Goal: Task Accomplishment & Management: Use online tool/utility

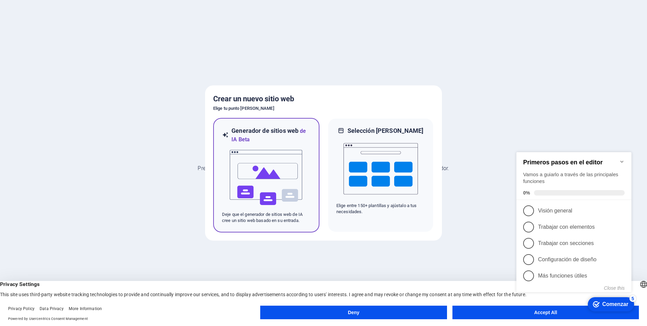
click at [292, 205] on img at bounding box center [266, 177] width 74 height 68
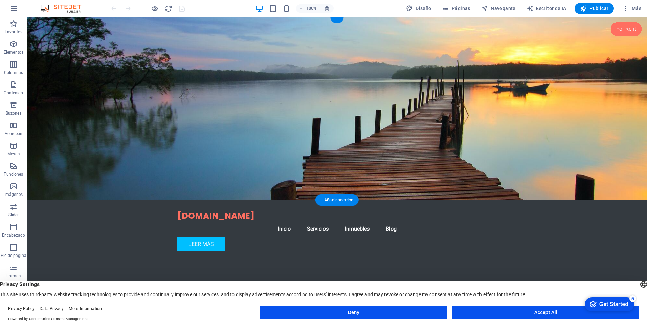
click at [470, 149] on figure at bounding box center [337, 108] width 620 height 183
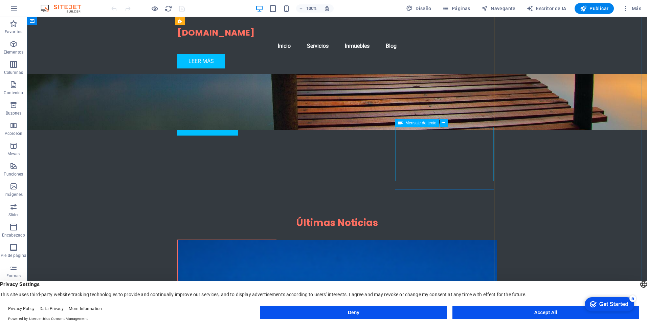
scroll to position [169, 0]
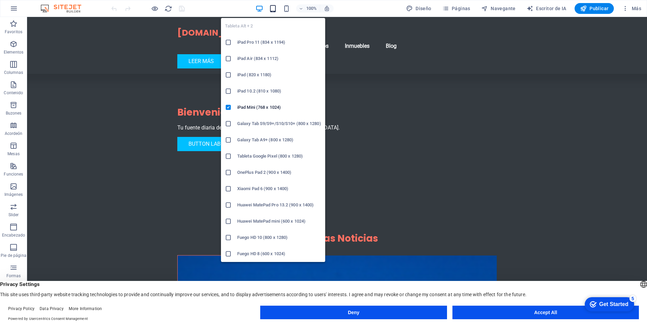
click at [275, 8] on icon "button" at bounding box center [273, 9] width 8 height 8
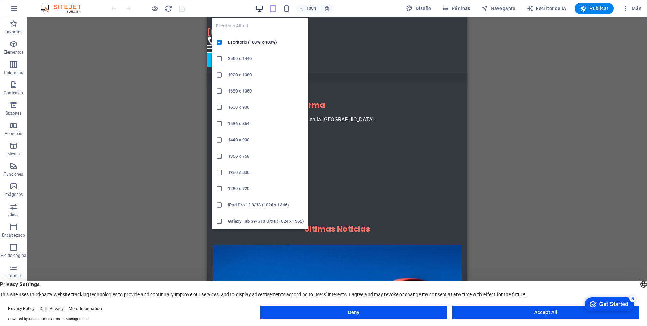
click at [258, 9] on icon "button" at bounding box center [259, 9] width 8 height 8
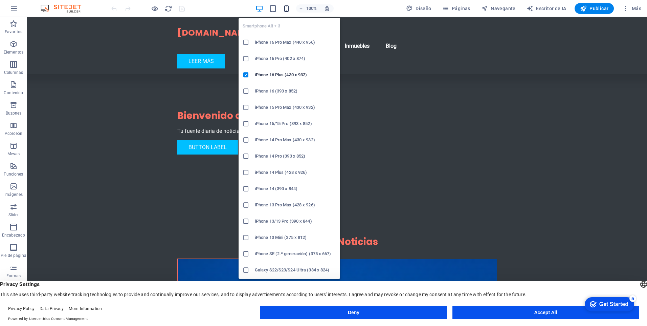
click at [288, 8] on icon "button" at bounding box center [287, 9] width 8 height 8
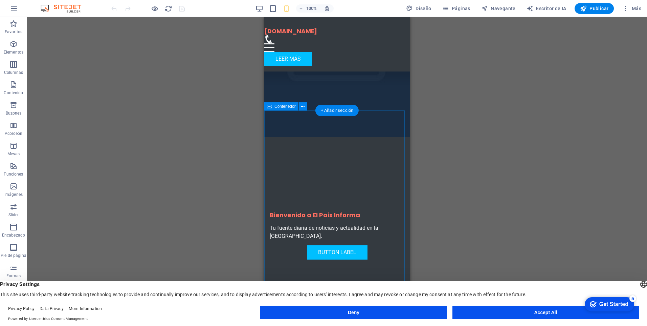
scroll to position [0, 0]
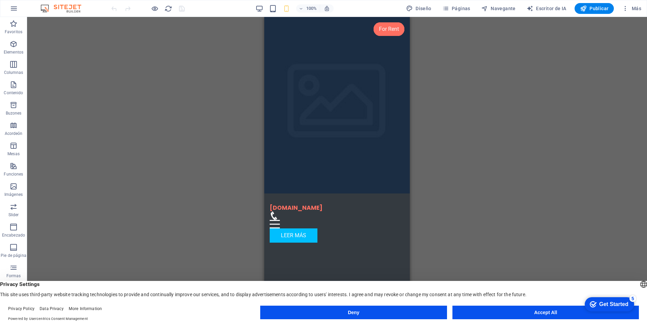
click at [463, 140] on div "Drag here to replace the existing content. Press “Ctrl” if you want to create a…" at bounding box center [337, 166] width 620 height 298
click at [454, 7] on font "Páginas" at bounding box center [461, 8] width 19 height 5
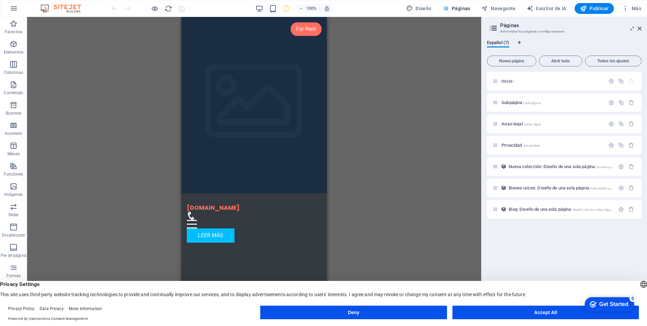
click at [88, 74] on div "Drag here to replace the existing content. Press “Ctrl” if you want to create a…" at bounding box center [254, 166] width 454 height 298
click at [17, 11] on icon "button" at bounding box center [14, 8] width 8 height 8
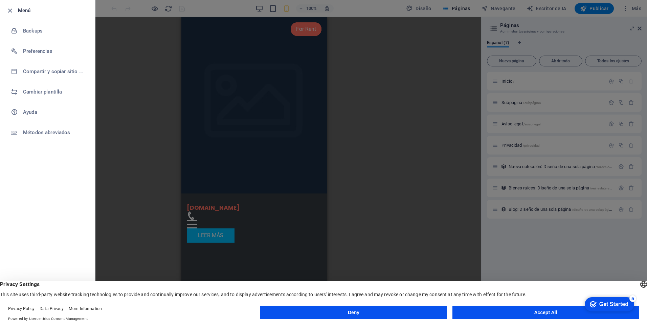
click at [17, 11] on div at bounding box center [12, 10] width 12 height 8
click at [63, 97] on li "Cambiar plantilla" at bounding box center [47, 92] width 95 height 20
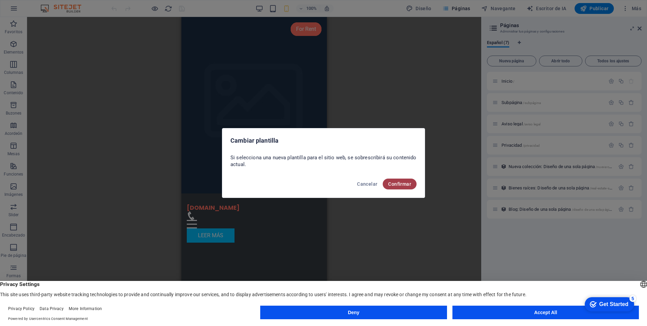
click at [402, 184] on span "Confirmar" at bounding box center [399, 183] width 23 height 5
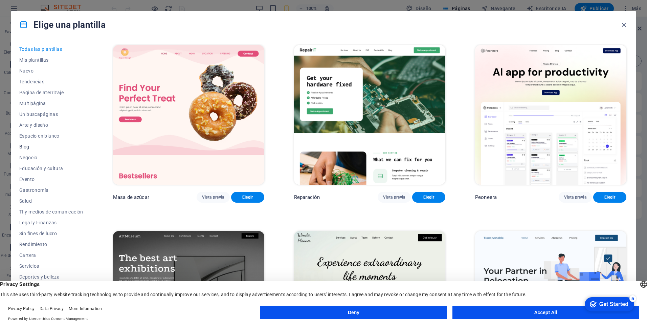
scroll to position [8, 0]
click at [36, 203] on span "TI y medios de comunicación" at bounding box center [51, 203] width 64 height 5
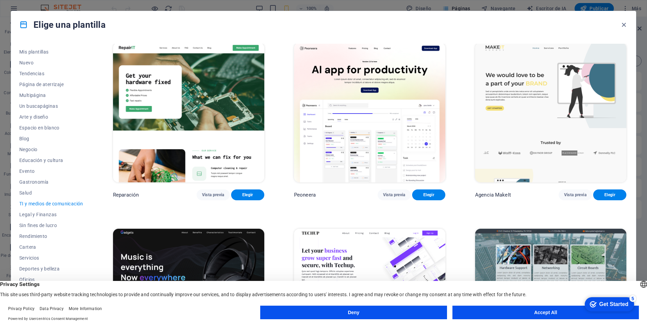
scroll to position [0, 0]
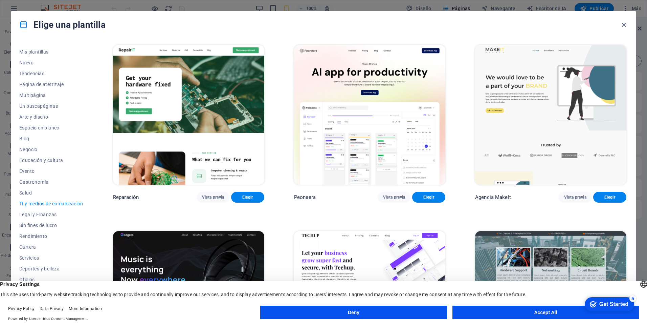
click at [553, 314] on button "Accept All" at bounding box center [545, 312] width 186 height 14
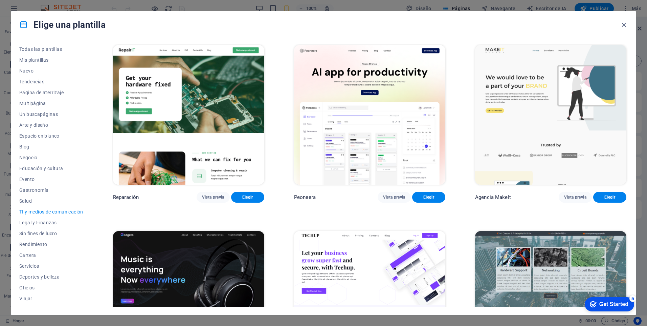
scroll to position [8, 0]
click at [63, 300] on span "Estructura alámbrica" at bounding box center [51, 300] width 64 height 5
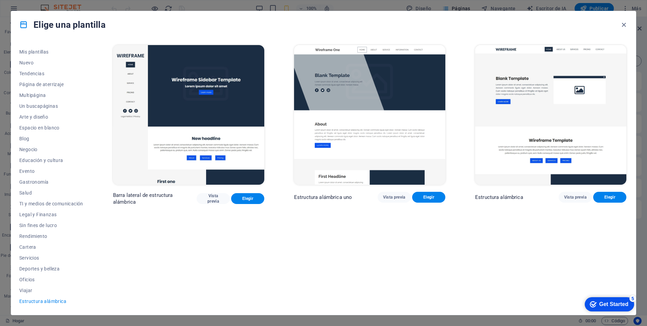
drag, startPoint x: 95, startPoint y: 246, endPoint x: 93, endPoint y: 221, distance: 24.8
click at [93, 221] on div "Todas las plantillas Mis plantillas Nuevo Tendencias Página de aterrizaje Multi…" at bounding box center [323, 176] width 625 height 276
drag, startPoint x: 90, startPoint y: 223, endPoint x: 94, endPoint y: 211, distance: 13.4
click at [94, 211] on div "Todas las plantillas Mis plantillas Nuevo Tendencias Página de aterrizaje Multi…" at bounding box center [323, 176] width 625 height 276
click at [38, 258] on span "Servicios" at bounding box center [51, 257] width 64 height 5
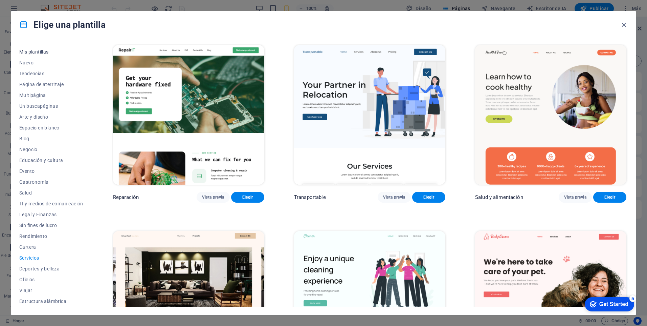
click at [22, 49] on span "Mis plantillas" at bounding box center [51, 51] width 64 height 5
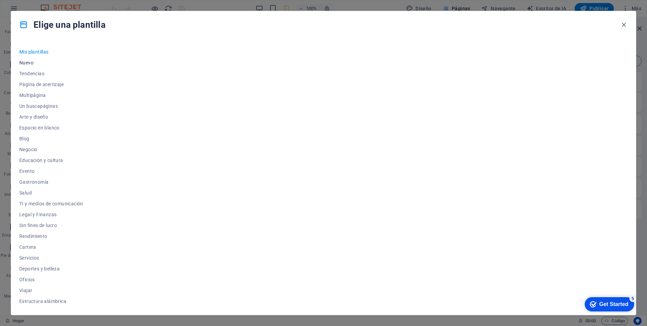
click at [25, 61] on span "Nuevo" at bounding box center [51, 62] width 64 height 5
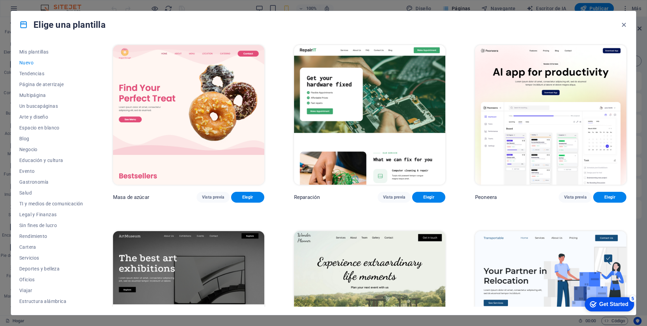
click at [25, 61] on span "Nuevo" at bounding box center [51, 62] width 64 height 5
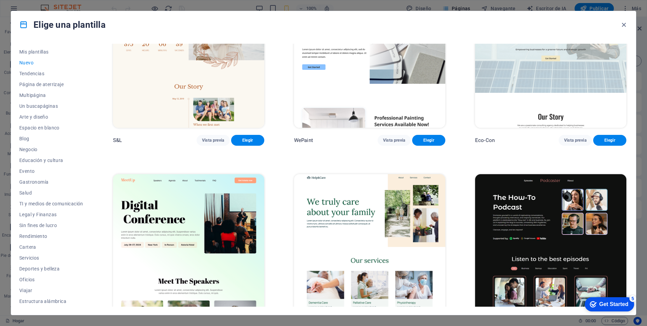
scroll to position [440, 0]
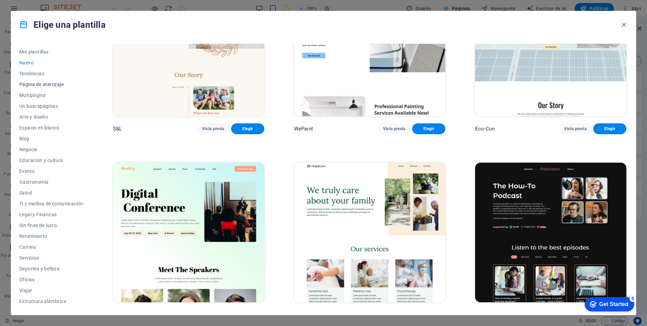
click at [50, 85] on span "Página de aterrizaje" at bounding box center [51, 84] width 64 height 5
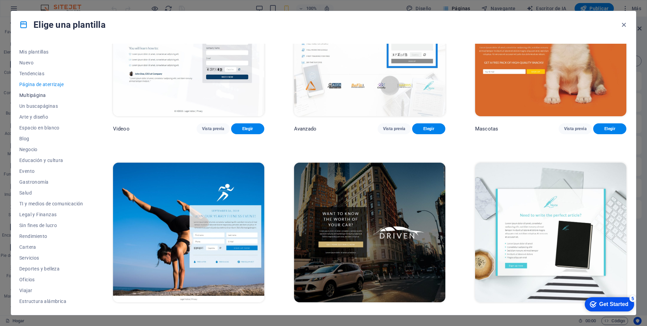
click at [36, 97] on span "Multipágina" at bounding box center [51, 94] width 64 height 5
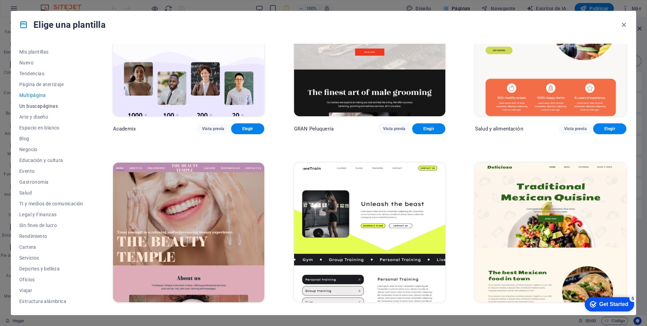
click at [48, 107] on span "Un buscapáginas" at bounding box center [51, 105] width 64 height 5
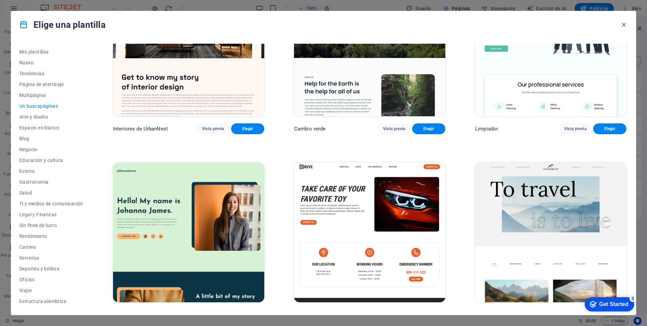
scroll to position [271, 0]
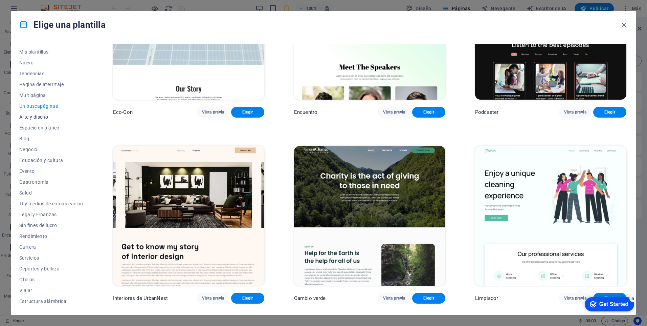
click at [37, 118] on span "Arte y diseño" at bounding box center [51, 116] width 64 height 5
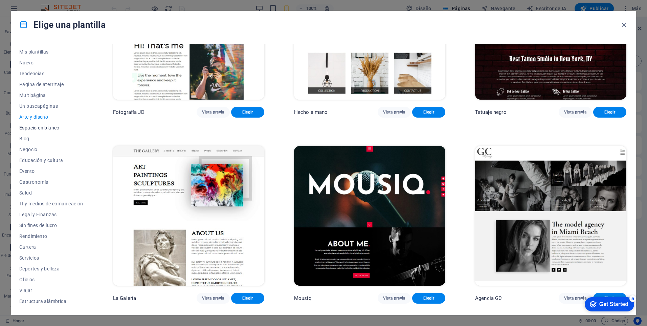
click at [38, 129] on span "Espacio en blanco" at bounding box center [51, 127] width 64 height 5
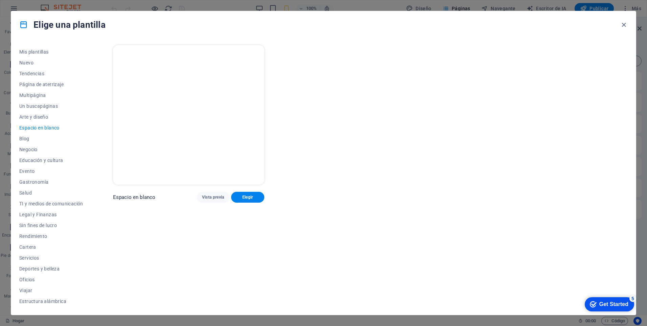
scroll to position [0, 0]
click at [31, 136] on span "Blog" at bounding box center [51, 138] width 64 height 5
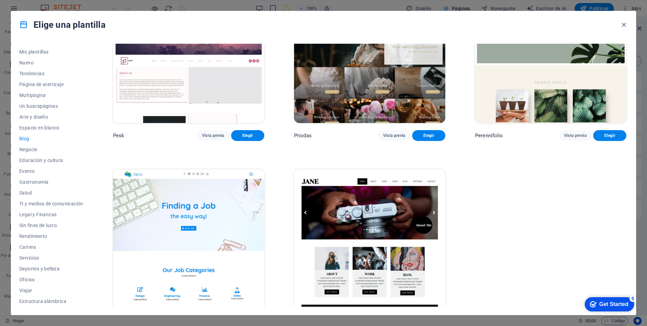
scroll to position [1186, 0]
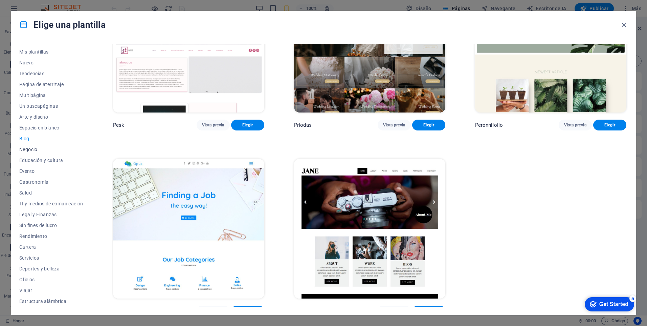
click at [38, 149] on span "Negocio" at bounding box center [51, 149] width 64 height 5
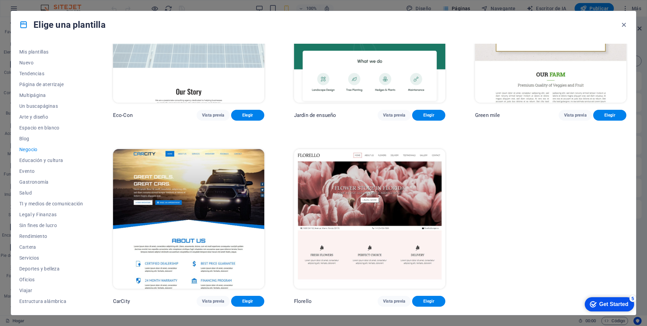
scroll to position [79, 0]
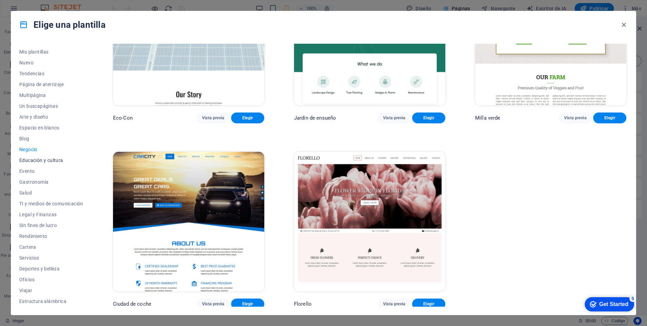
click at [48, 163] on button "Educación y cultura" at bounding box center [51, 160] width 64 height 11
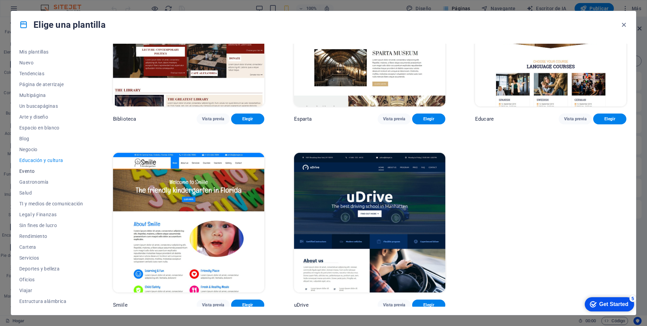
click at [22, 175] on button "Evento" at bounding box center [51, 170] width 64 height 11
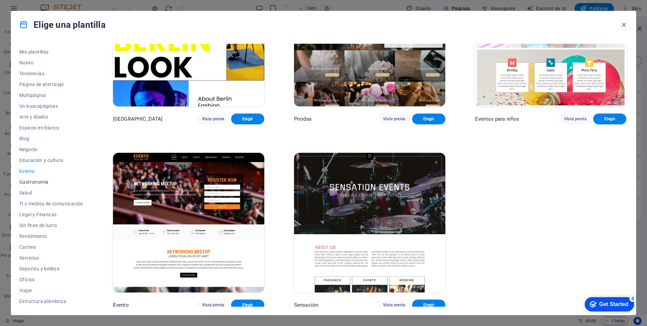
click at [37, 182] on span "Gastronomía" at bounding box center [51, 181] width 64 height 5
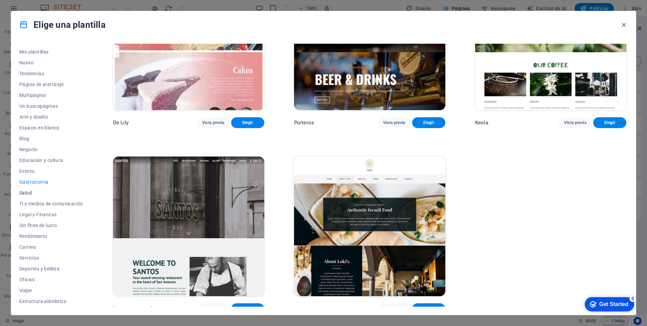
click at [26, 194] on span "Salud" at bounding box center [51, 192] width 64 height 5
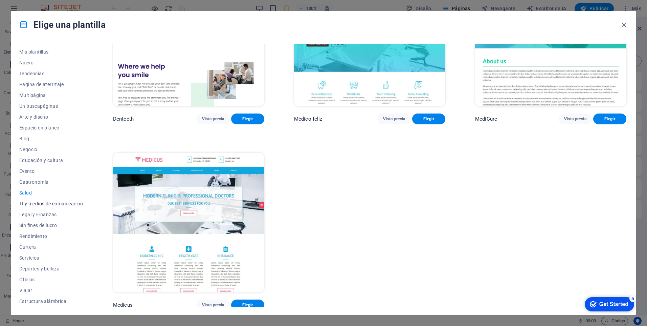
click at [58, 205] on span "TI y medios de comunicación" at bounding box center [51, 203] width 64 height 5
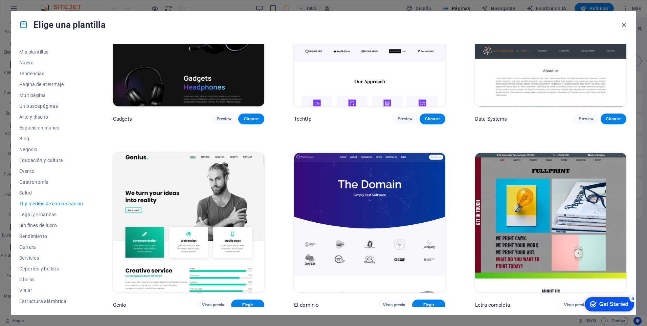
scroll to position [448, 0]
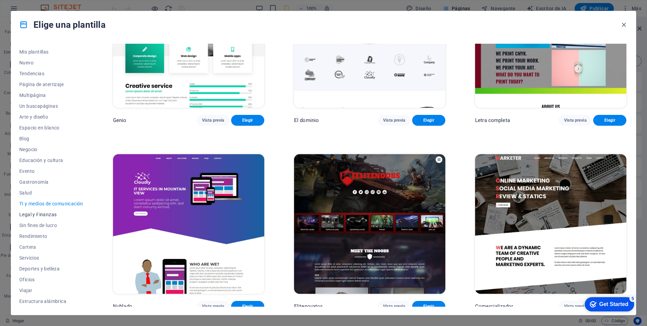
click at [45, 216] on span "Legal y Finanzas" at bounding box center [51, 213] width 64 height 5
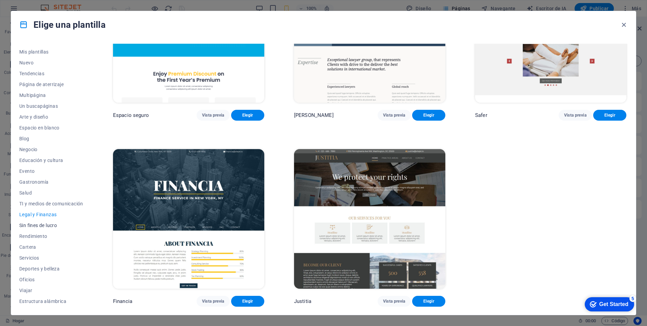
scroll to position [79, 0]
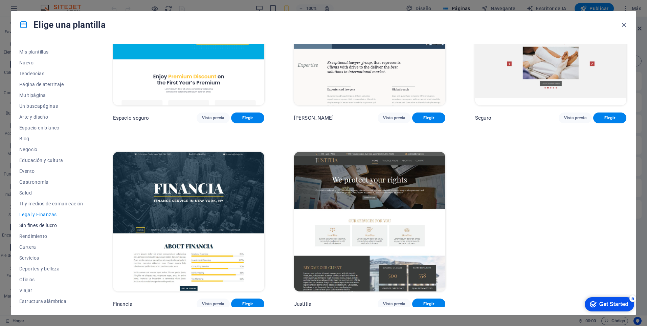
click at [46, 227] on span "Sin fines de lucro" at bounding box center [51, 224] width 64 height 5
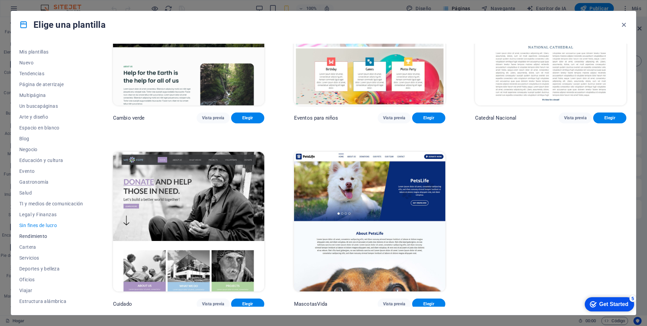
click at [45, 237] on span "Rendimiento" at bounding box center [51, 235] width 64 height 5
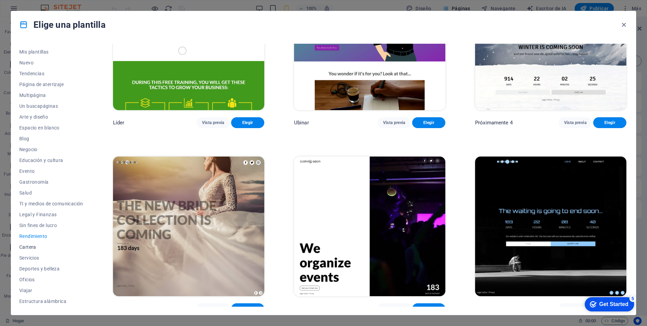
click at [28, 250] on button "Cartera" at bounding box center [51, 246] width 64 height 11
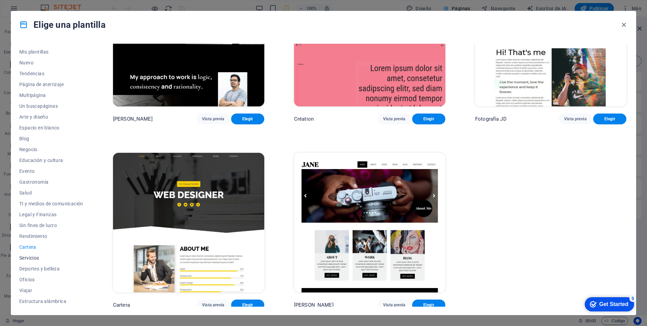
click at [33, 259] on span "Servicios" at bounding box center [51, 257] width 64 height 5
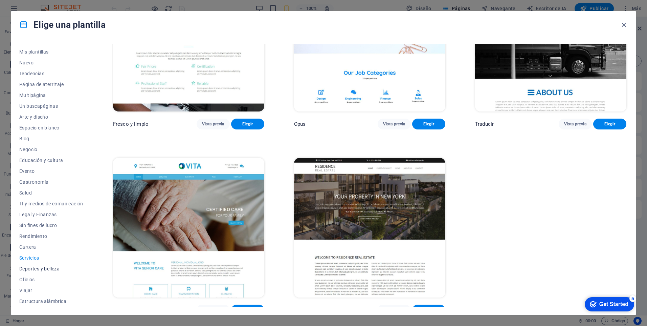
click at [35, 266] on span "Deportes y belleza" at bounding box center [51, 268] width 64 height 5
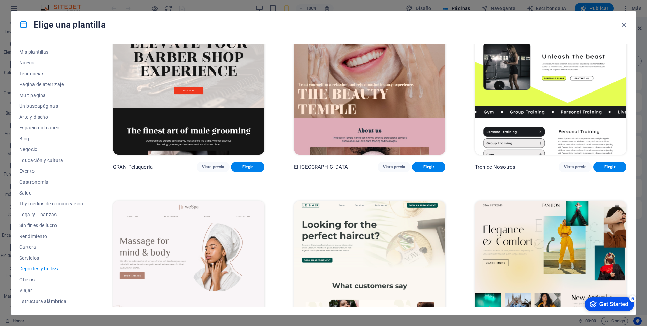
scroll to position [0, 0]
